Goal: Transaction & Acquisition: Purchase product/service

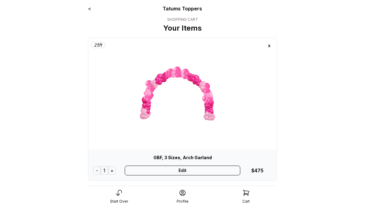
click at [270, 45] on div "x" at bounding box center [270, 46] width 10 height 10
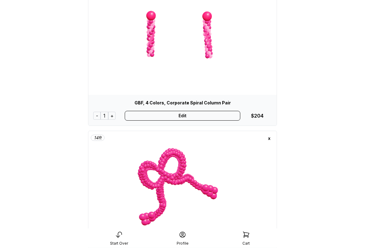
scroll to position [55, 0]
click at [272, 141] on div "x" at bounding box center [270, 138] width 10 height 10
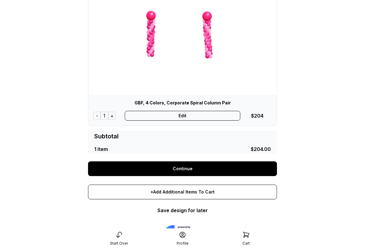
click at [186, 115] on div "Edit" at bounding box center [183, 116] width 116 height 10
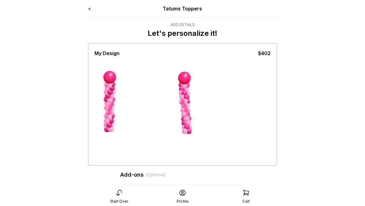
click at [91, 11] on link "<" at bounding box center [89, 9] width 3 height 6
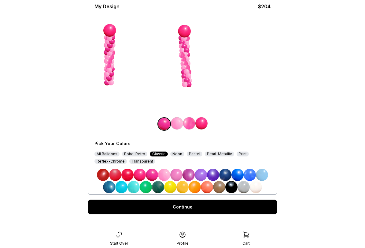
scroll to position [47, 0]
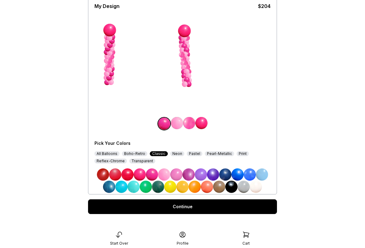
click at [107, 155] on div "All Balloons" at bounding box center [107, 153] width 25 height 5
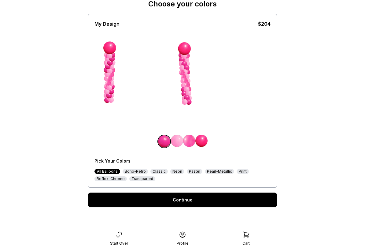
scroll to position [29, 0]
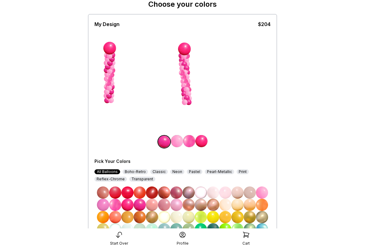
click at [263, 193] on img at bounding box center [262, 192] width 12 height 12
click at [177, 143] on img at bounding box center [177, 141] width 12 height 12
click at [139, 206] on img at bounding box center [140, 205] width 12 height 12
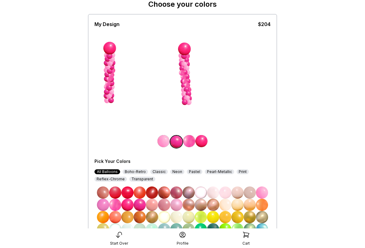
click at [117, 180] on div "Reflex-Chrome" at bounding box center [111, 179] width 32 height 5
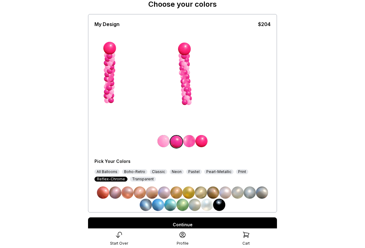
click at [222, 173] on div "Pearl-Metallic" at bounding box center [218, 171] width 29 height 5
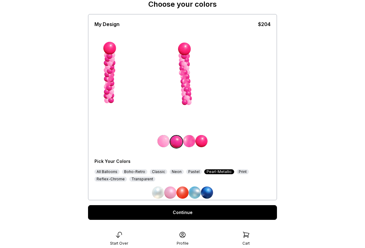
click at [172, 194] on img at bounding box center [170, 192] width 12 height 12
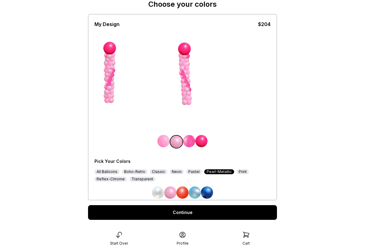
click at [111, 171] on div "All Balloons" at bounding box center [107, 171] width 25 height 5
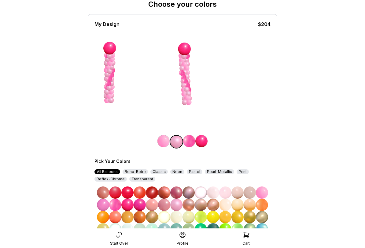
click at [141, 206] on img at bounding box center [140, 205] width 12 height 12
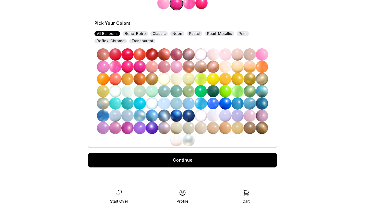
scroll to position [167, 0]
click at [186, 161] on link "Continue" at bounding box center [182, 160] width 189 height 15
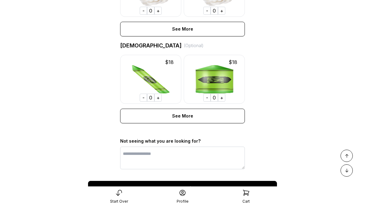
scroll to position [474, 0]
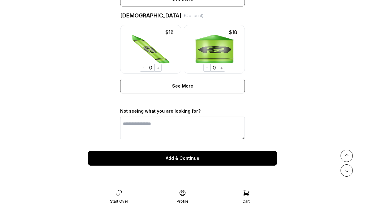
click at [183, 158] on div "Add & Continue" at bounding box center [182, 158] width 189 height 15
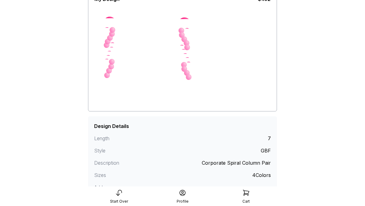
scroll to position [95, 0]
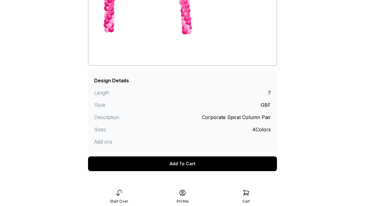
click at [182, 162] on div "Add To Cart" at bounding box center [182, 163] width 189 height 15
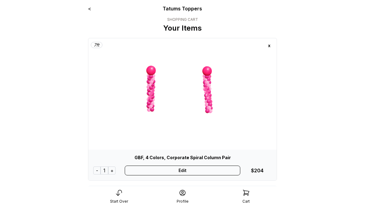
click at [97, 170] on div "-" at bounding box center [96, 170] width 7 height 8
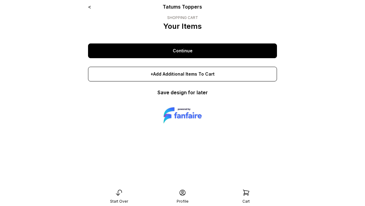
scroll to position [2, 0]
click at [192, 51] on link "Continue" at bounding box center [182, 50] width 189 height 15
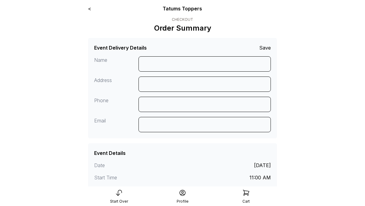
click at [91, 9] on link "<" at bounding box center [89, 9] width 3 height 6
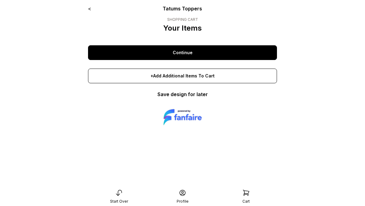
click at [88, 11] on link "<" at bounding box center [89, 9] width 3 height 6
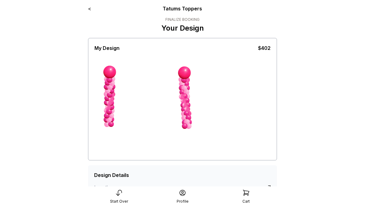
click at [89, 11] on link "<" at bounding box center [89, 9] width 3 height 6
